Goal: Find specific page/section

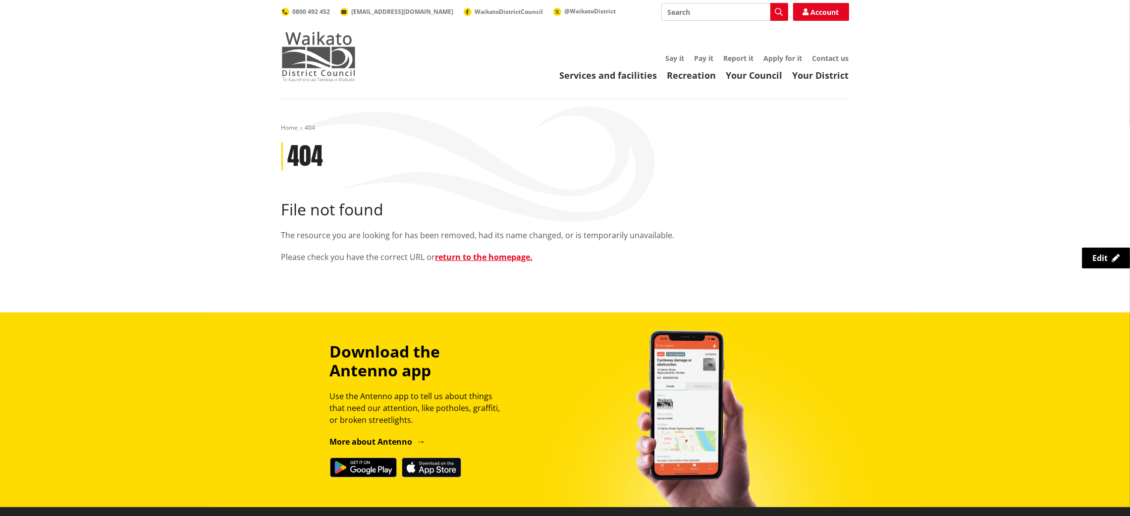
click at [328, 47] on img at bounding box center [318, 57] width 74 height 50
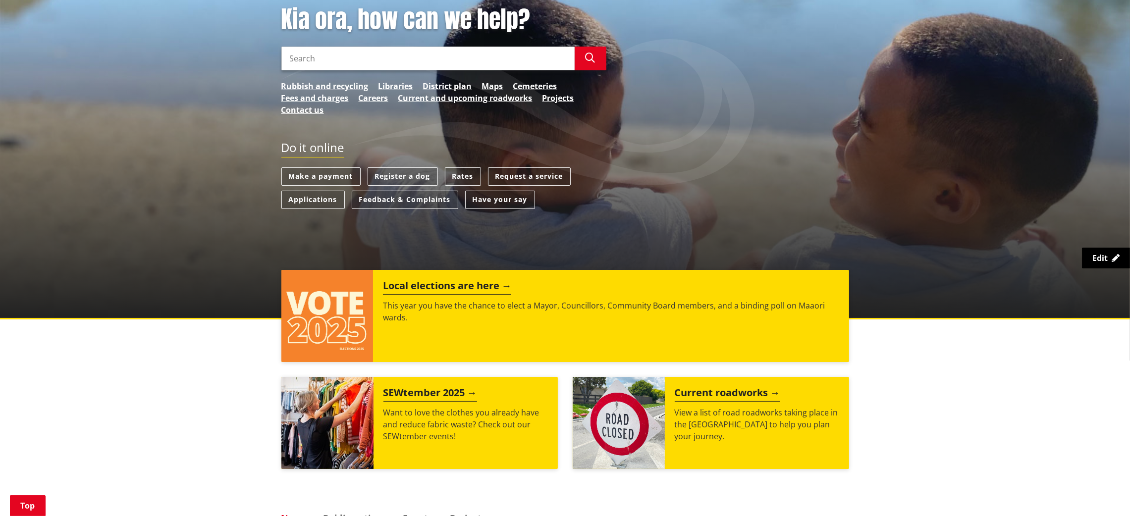
scroll to position [178, 0]
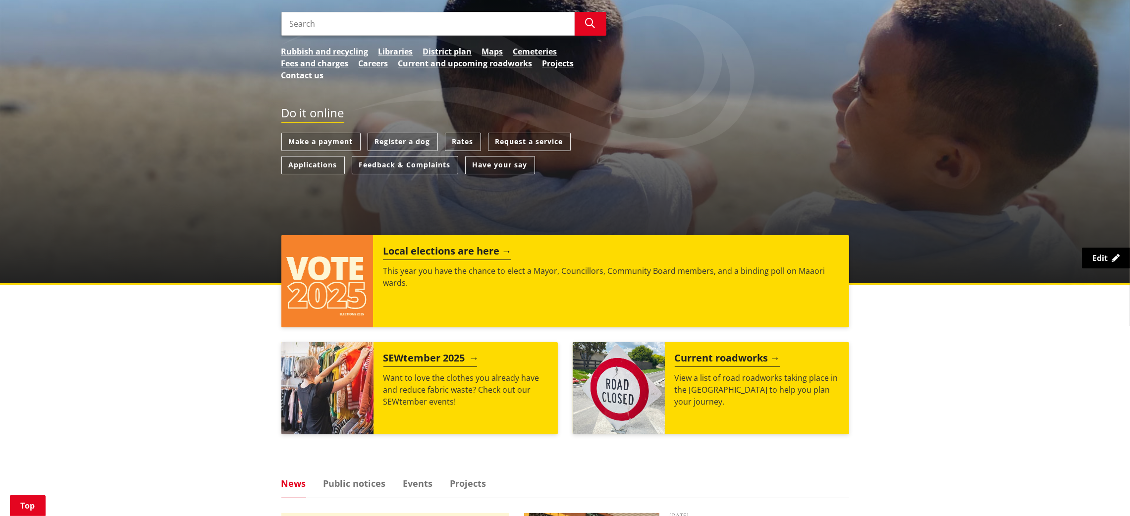
click at [397, 383] on p "Want to love the clothes you already have and reduce fabric waste? Check out ou…" at bounding box center [465, 390] width 164 height 36
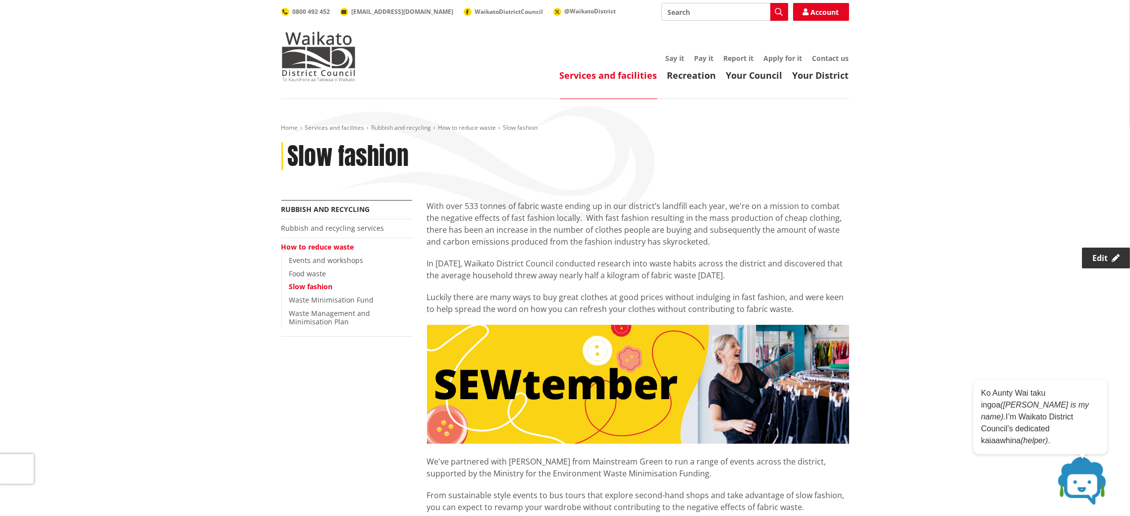
click at [1101, 253] on span "Edit" at bounding box center [1099, 258] width 15 height 11
